Goal: Find specific page/section: Find specific page/section

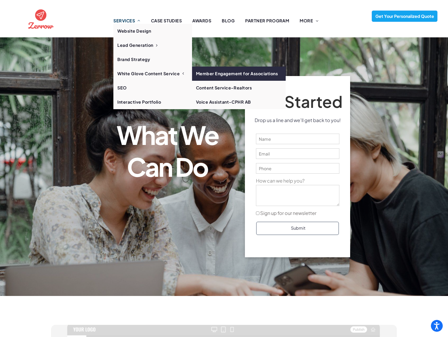
click at [207, 72] on link "Member Engagement for Associations" at bounding box center [239, 74] width 94 height 14
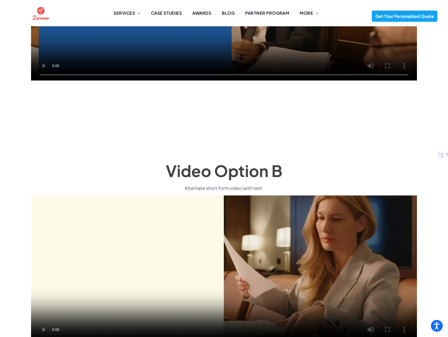
scroll to position [482, 0]
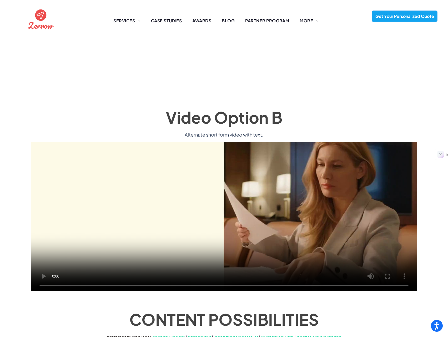
scroll to position [524, 0]
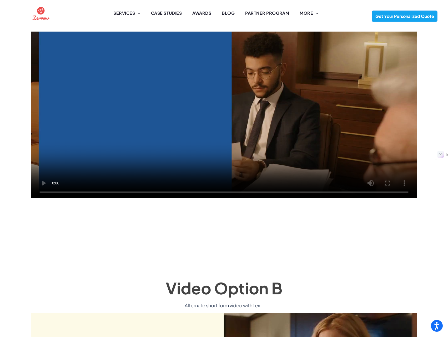
scroll to position [304, 0]
